Goal: Task Accomplishment & Management: Manage account settings

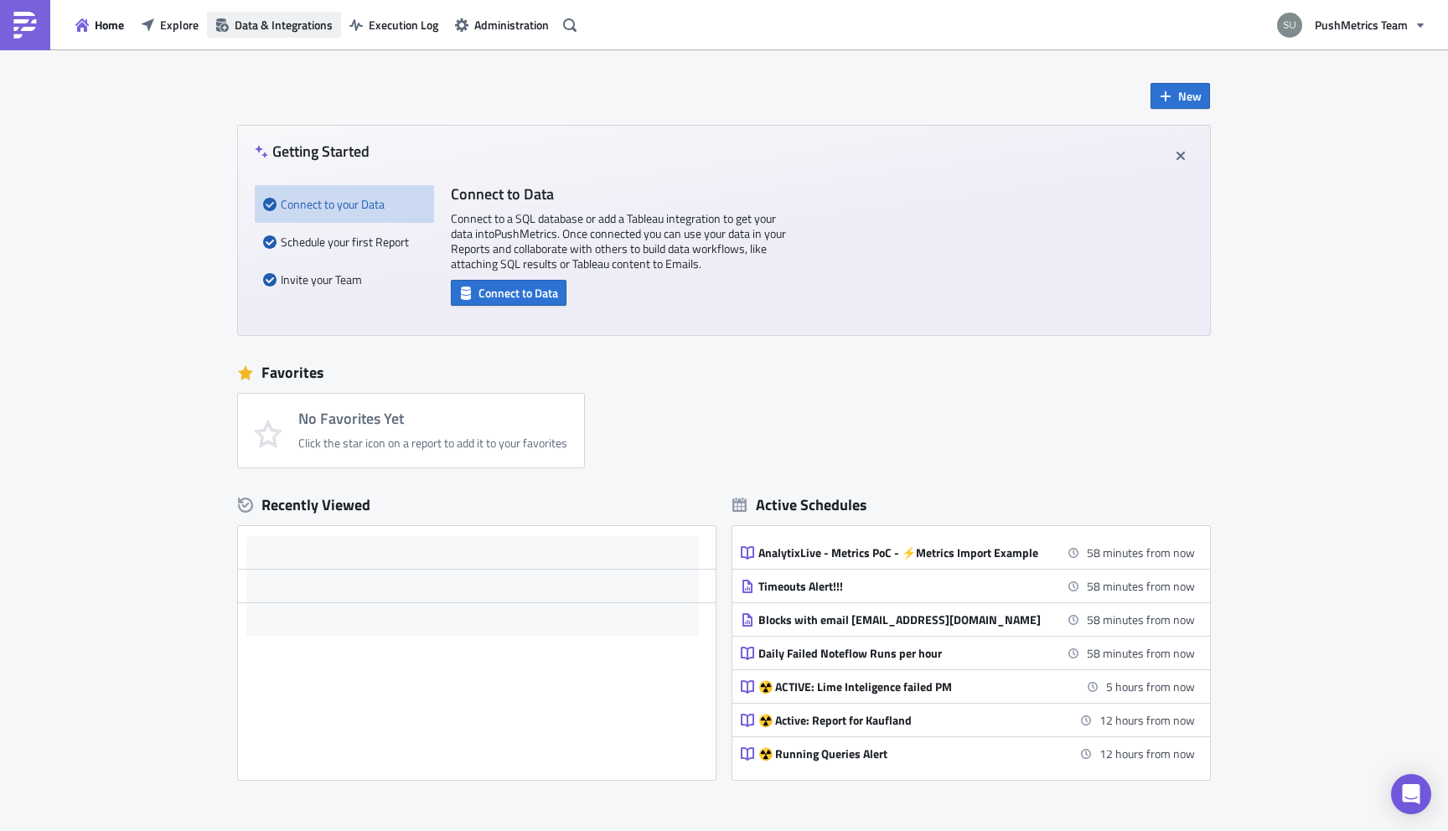
click at [310, 26] on span "Data & Integrations" at bounding box center [284, 25] width 98 height 18
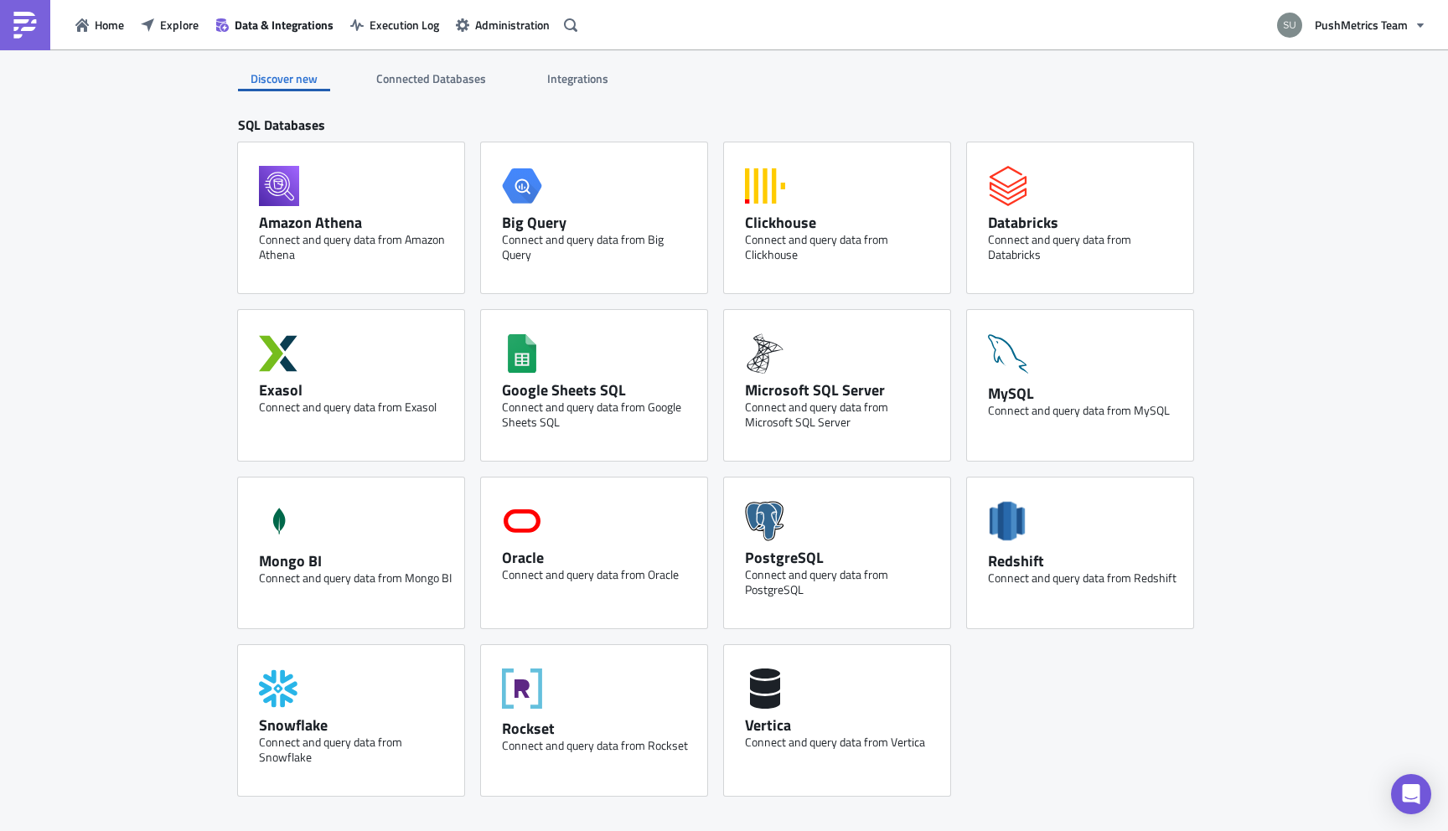
click at [592, 77] on span "Integrations" at bounding box center [579, 79] width 64 height 18
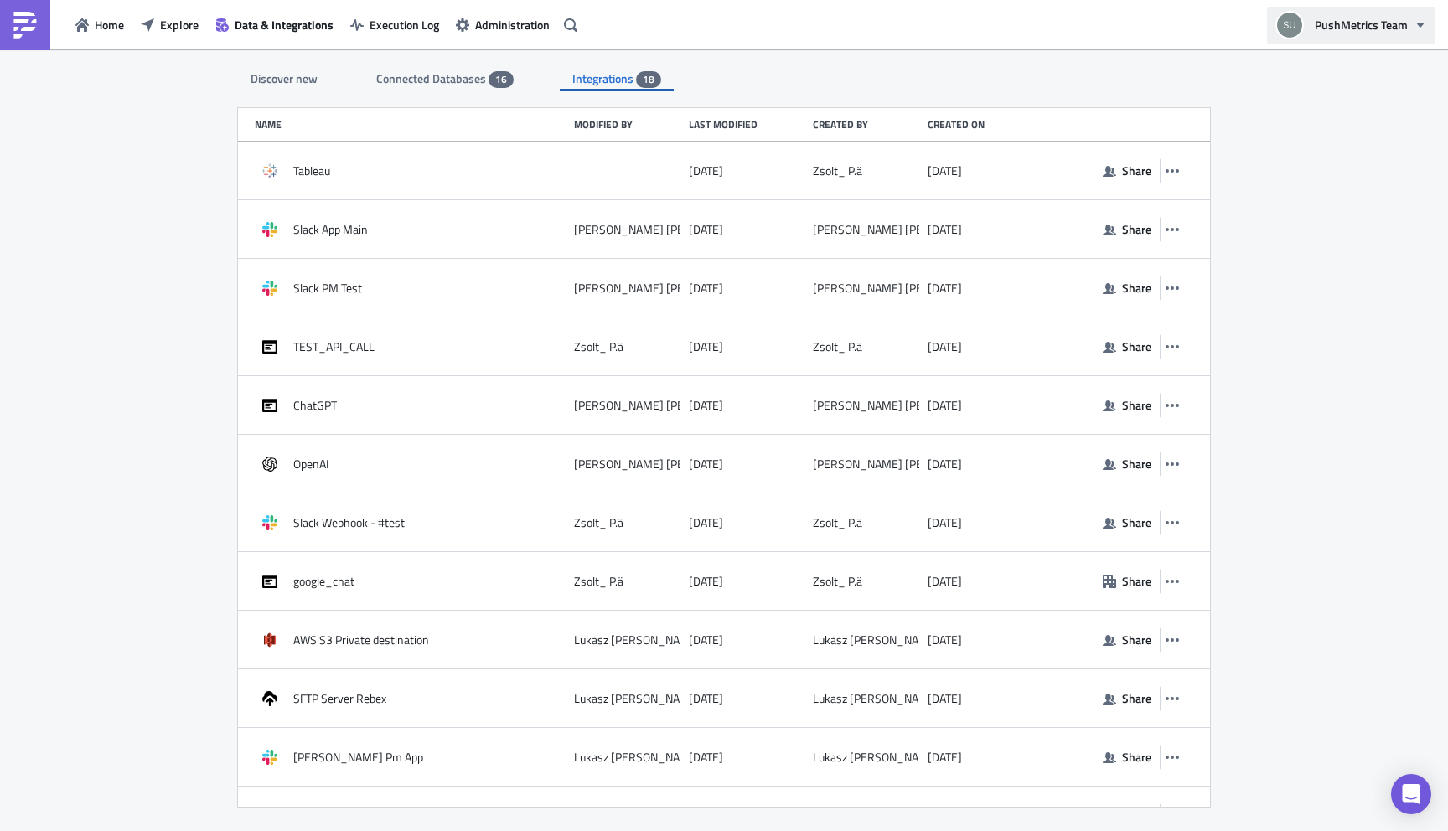
click at [1383, 23] on span "PushMetrics Team" at bounding box center [1361, 25] width 93 height 18
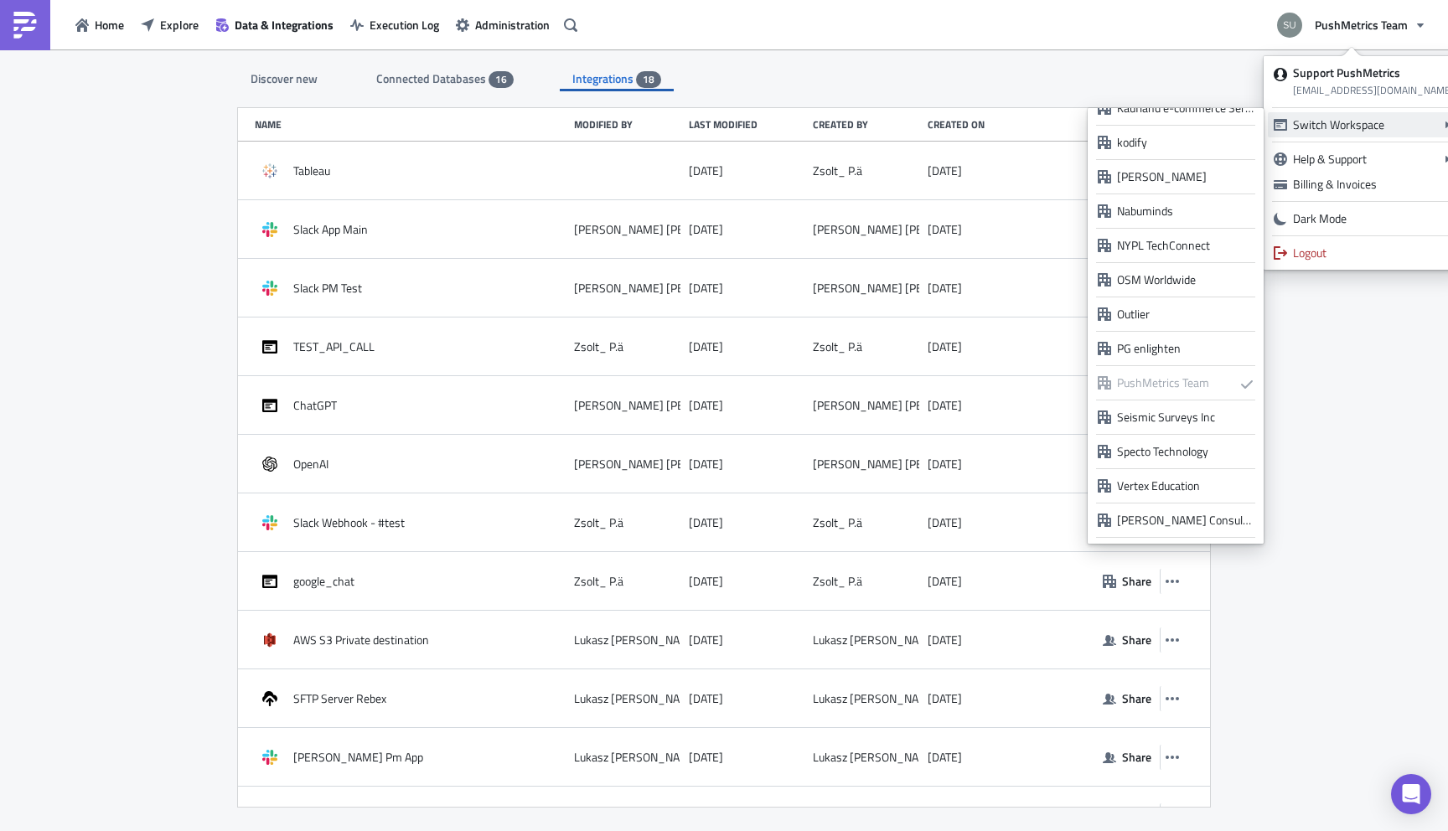
scroll to position [1213, 0]
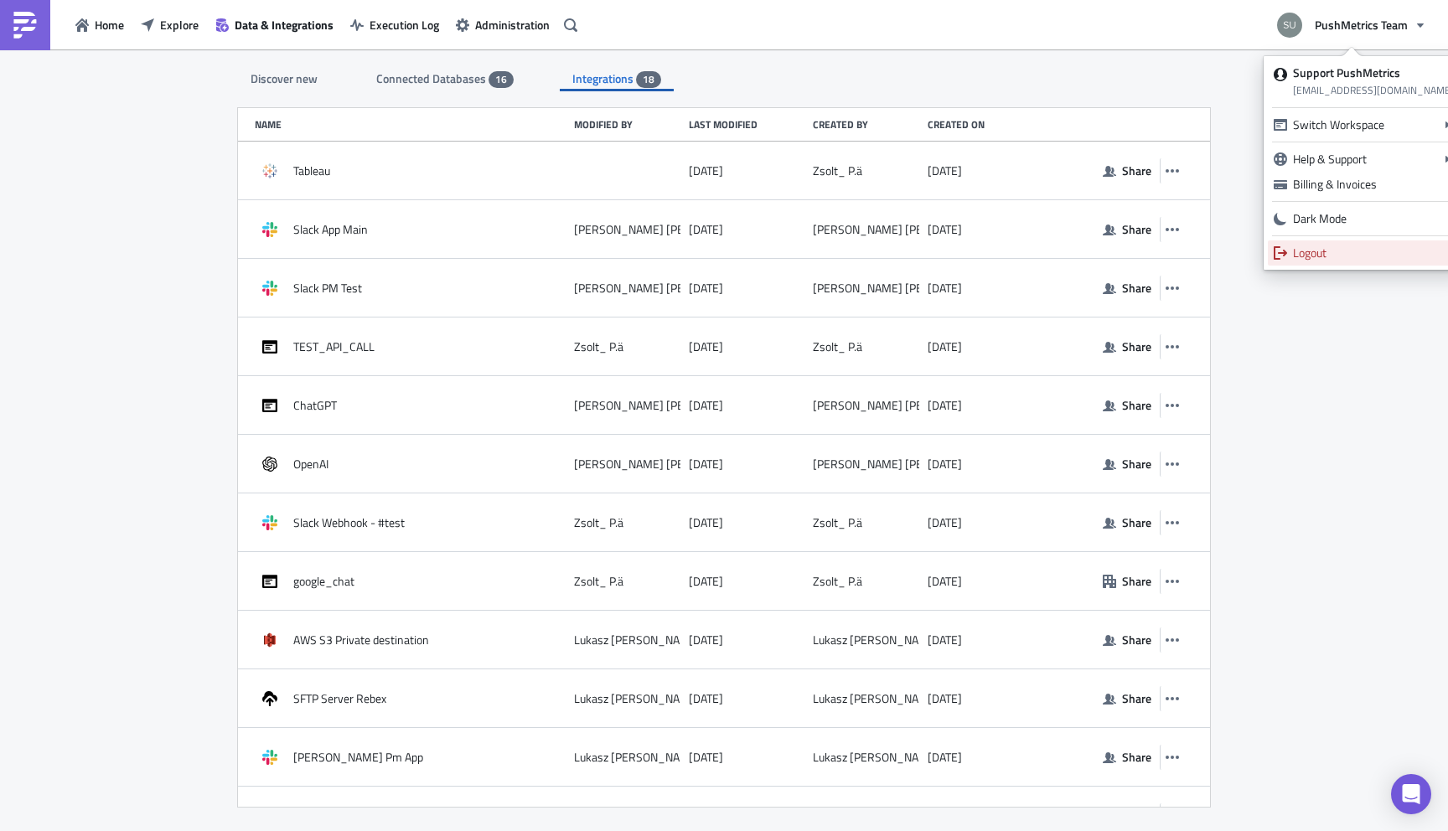
click at [1331, 254] on div "Logout" at bounding box center [1373, 253] width 161 height 17
